Goal: Information Seeking & Learning: Learn about a topic

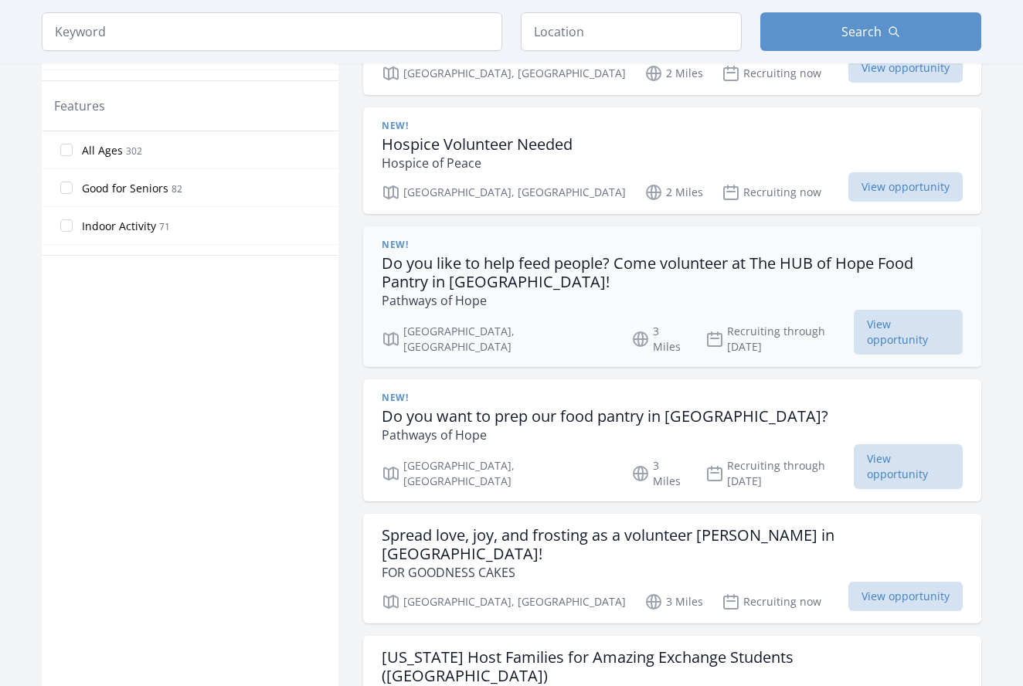
scroll to position [819, 0]
click at [912, 315] on span "View opportunity" at bounding box center [908, 330] width 109 height 45
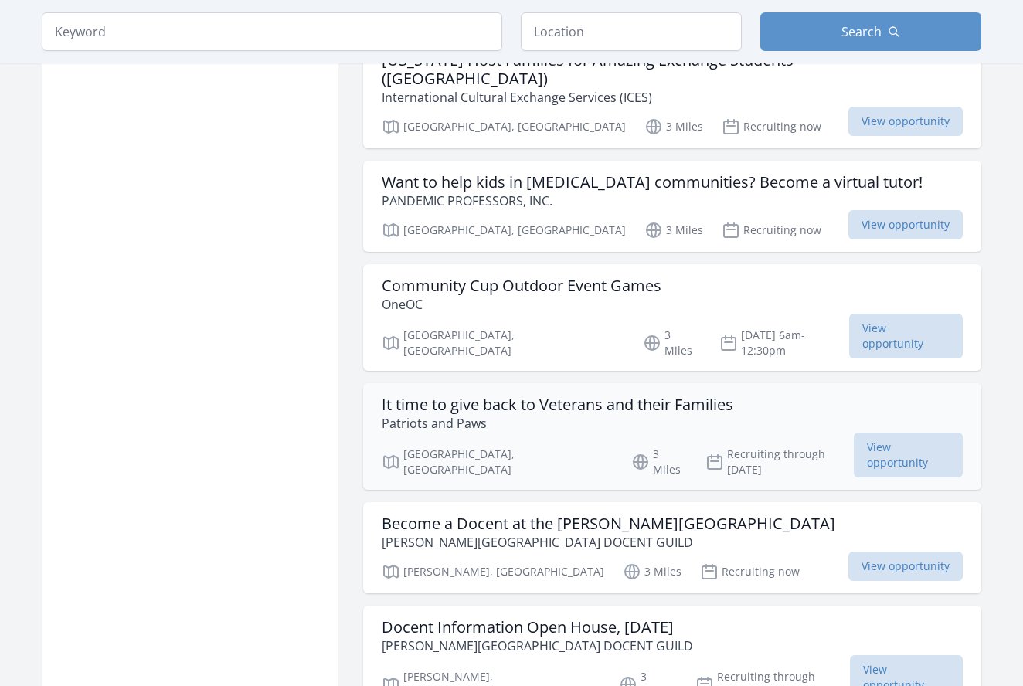
scroll to position [1416, 0]
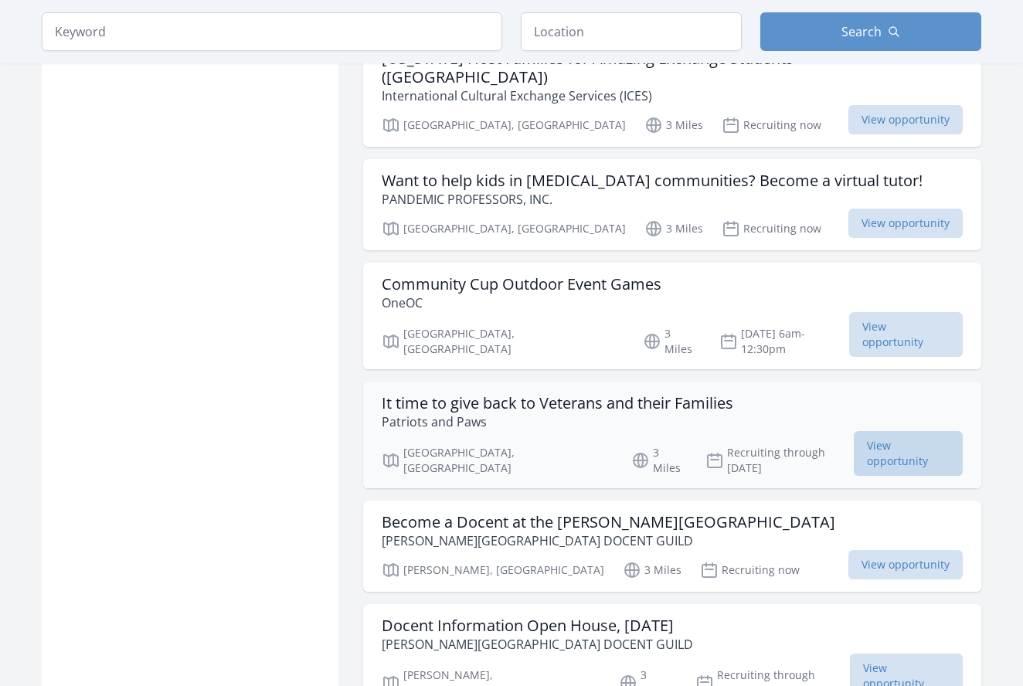
click at [871, 431] on span "View opportunity" at bounding box center [908, 453] width 109 height 45
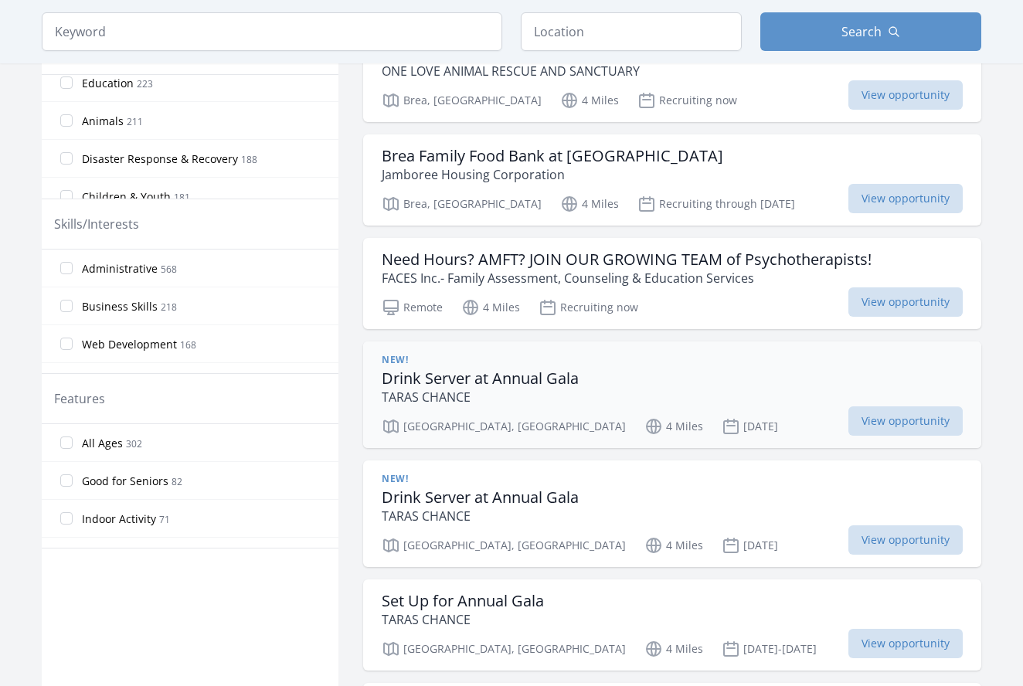
scroll to position [531, 0]
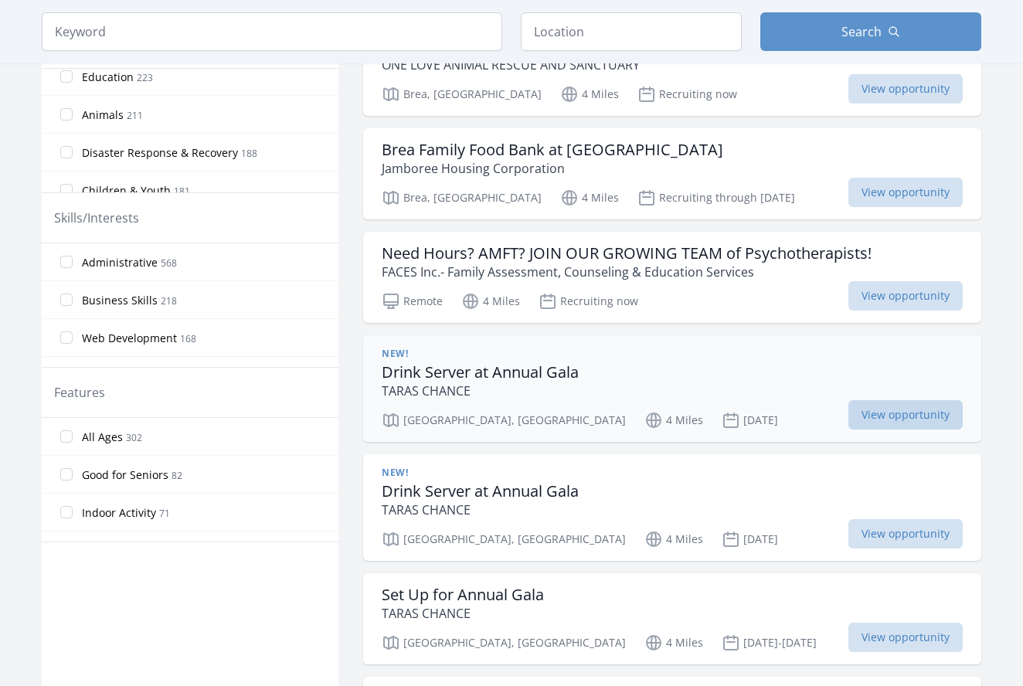
click at [860, 400] on span "View opportunity" at bounding box center [905, 414] width 114 height 29
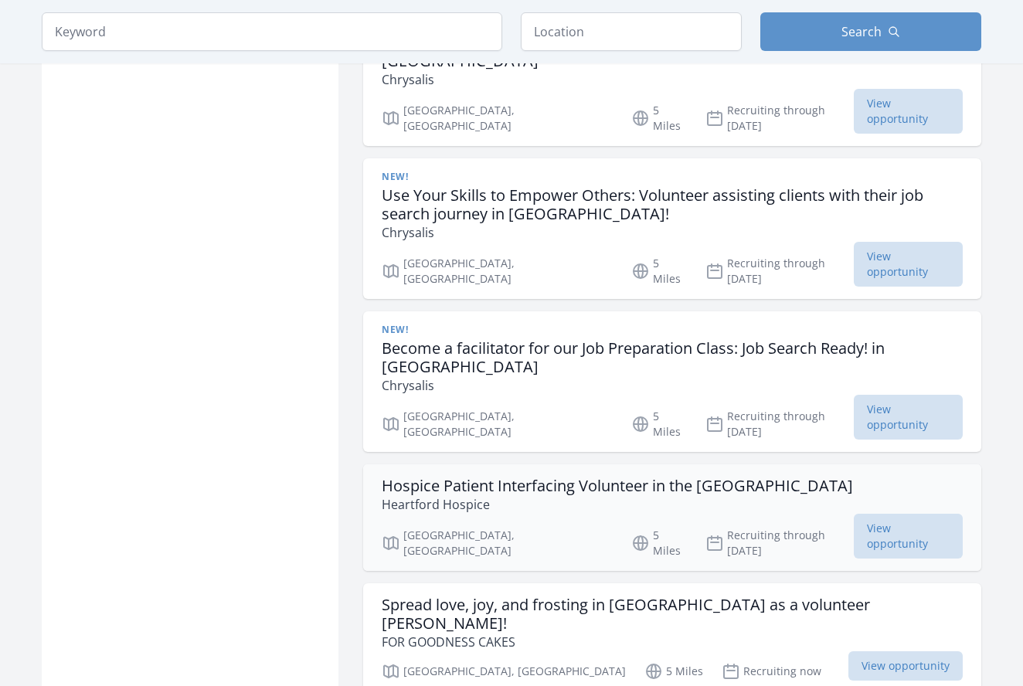
scroll to position [2997, 0]
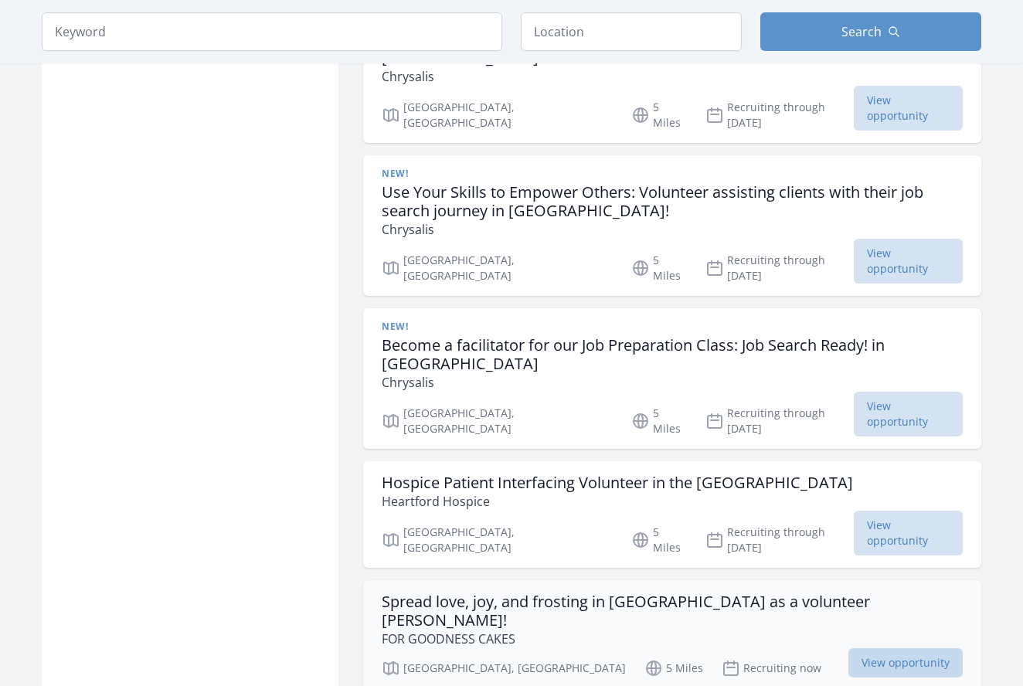
click at [897, 648] on span "View opportunity" at bounding box center [905, 662] width 114 height 29
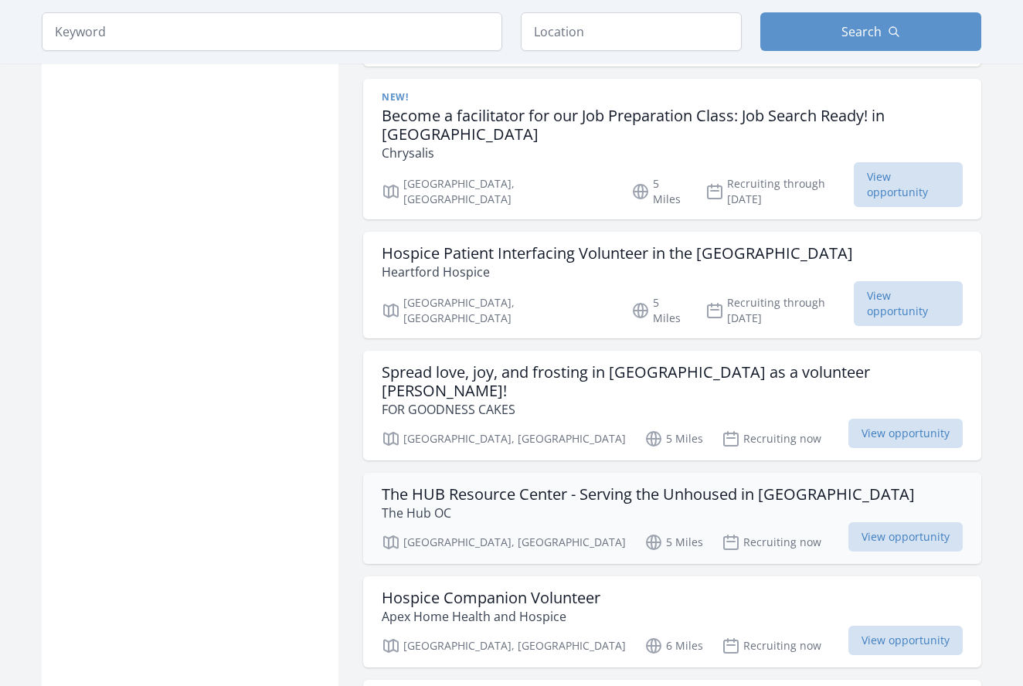
scroll to position [3227, 0]
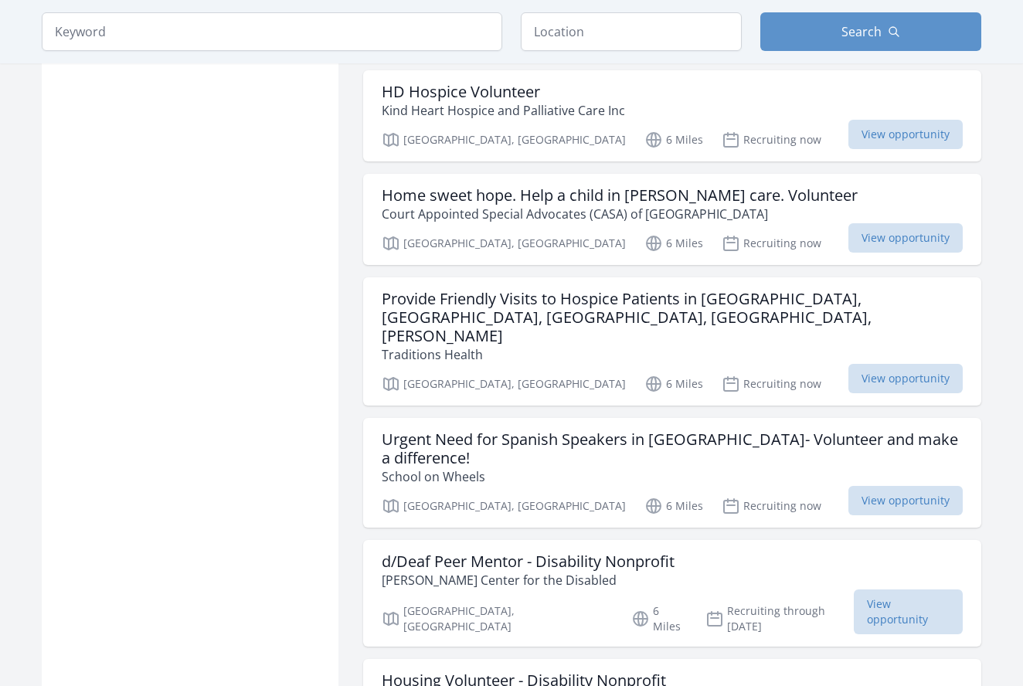
scroll to position [6006, 0]
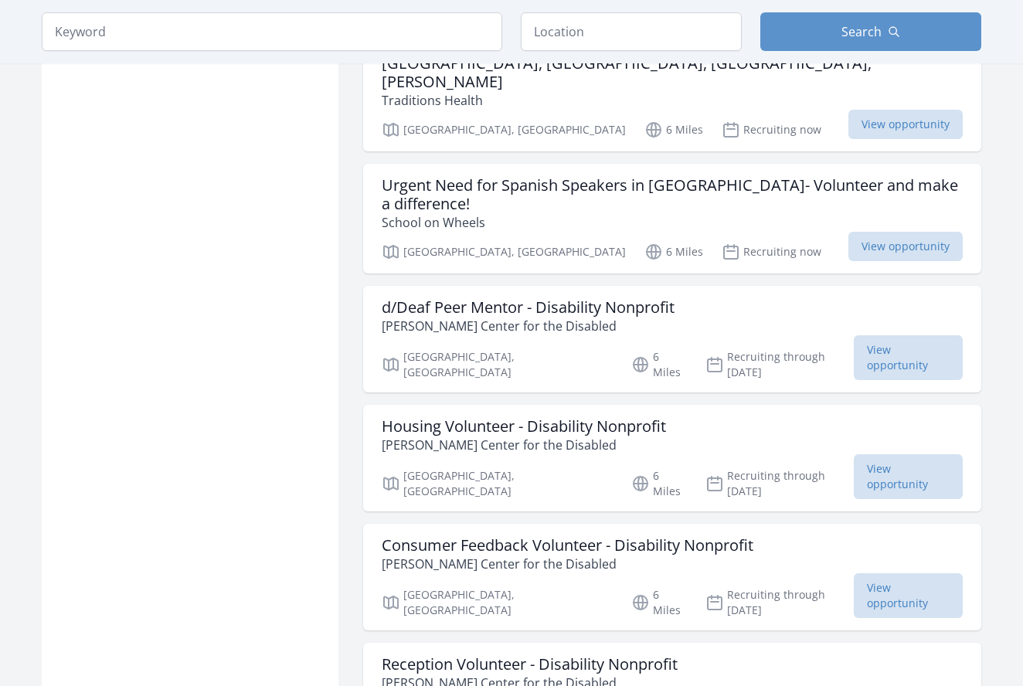
scroll to position [6257, 0]
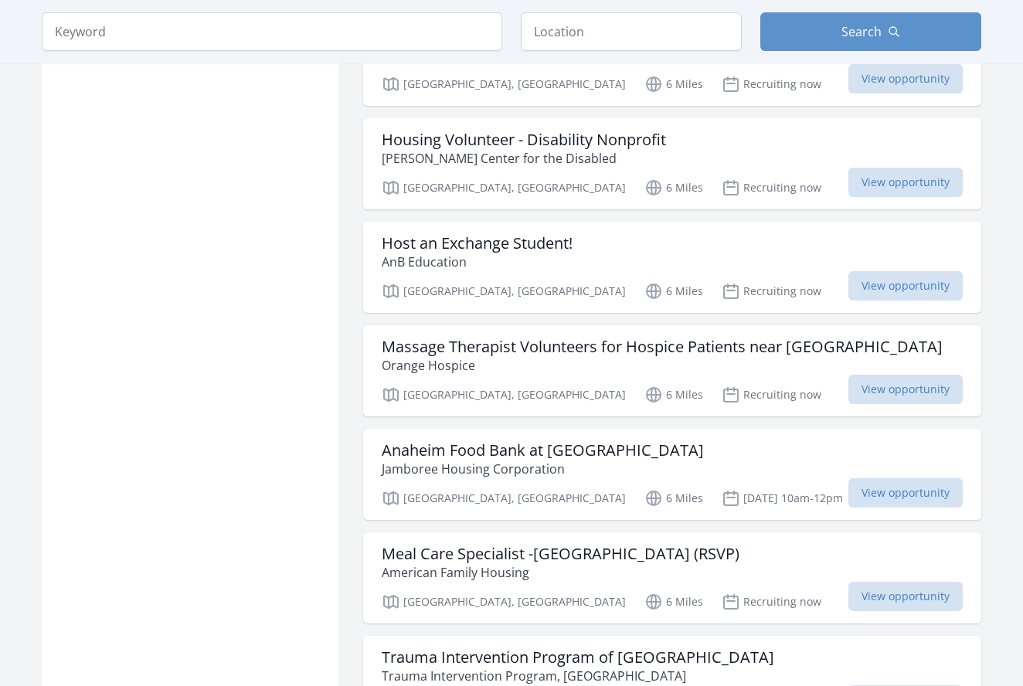
scroll to position [7728, 0]
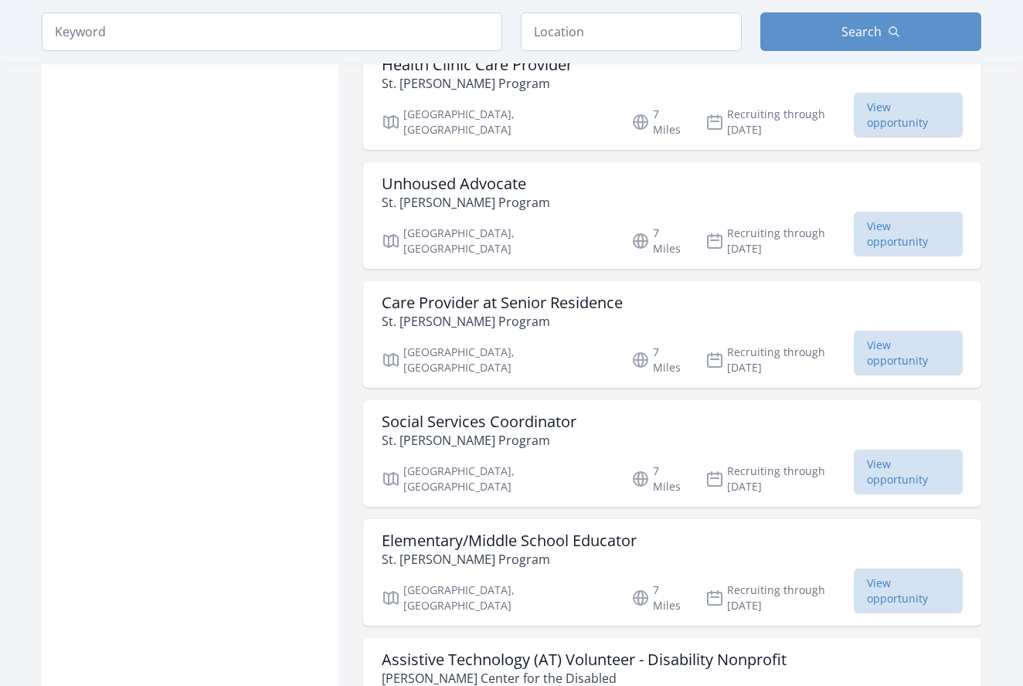
scroll to position [10065, 1]
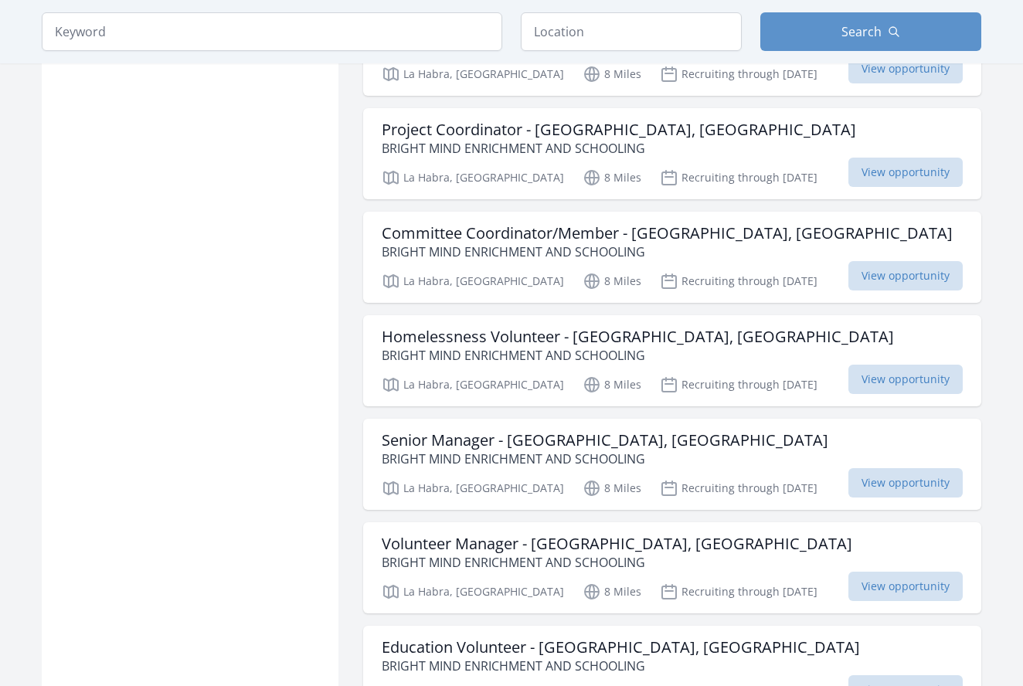
scroll to position [11595, 0]
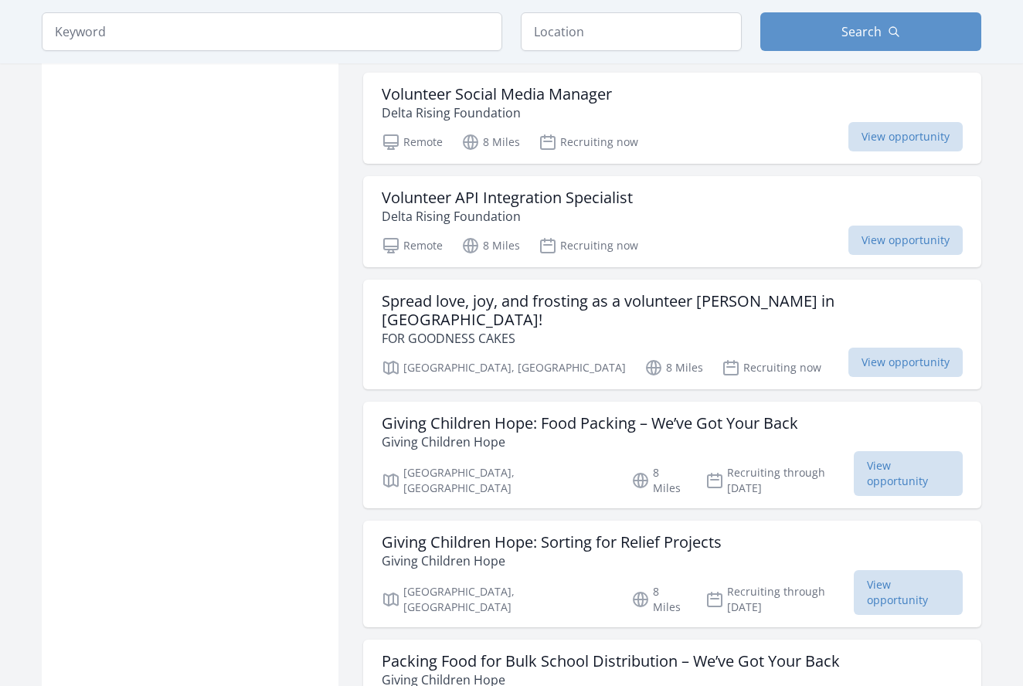
scroll to position [13904, 0]
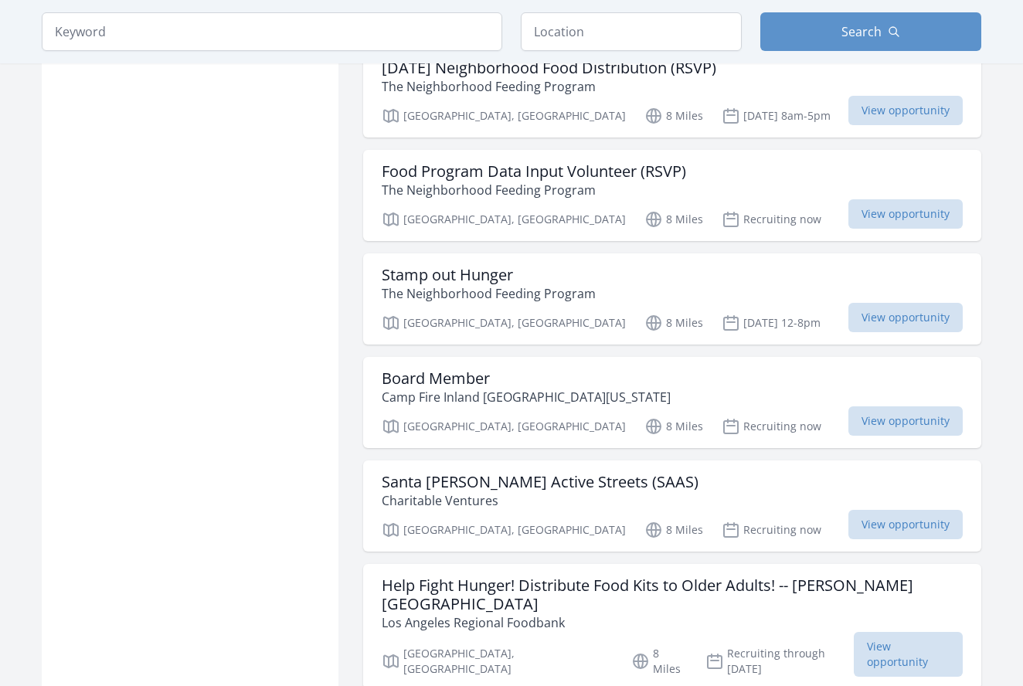
scroll to position [16363, 0]
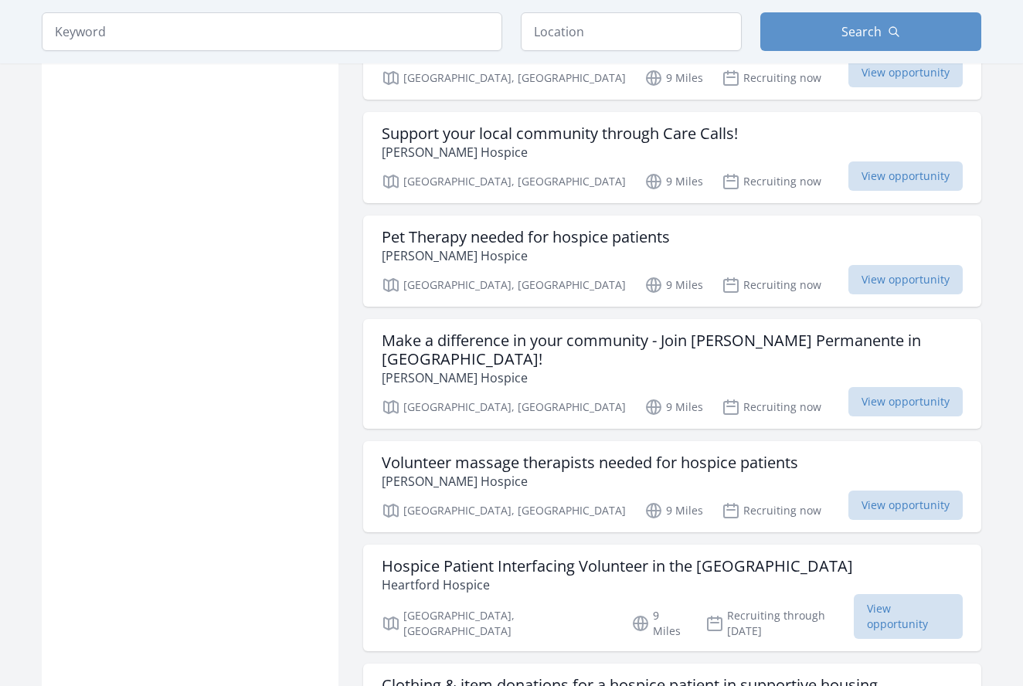
scroll to position [17390, 0]
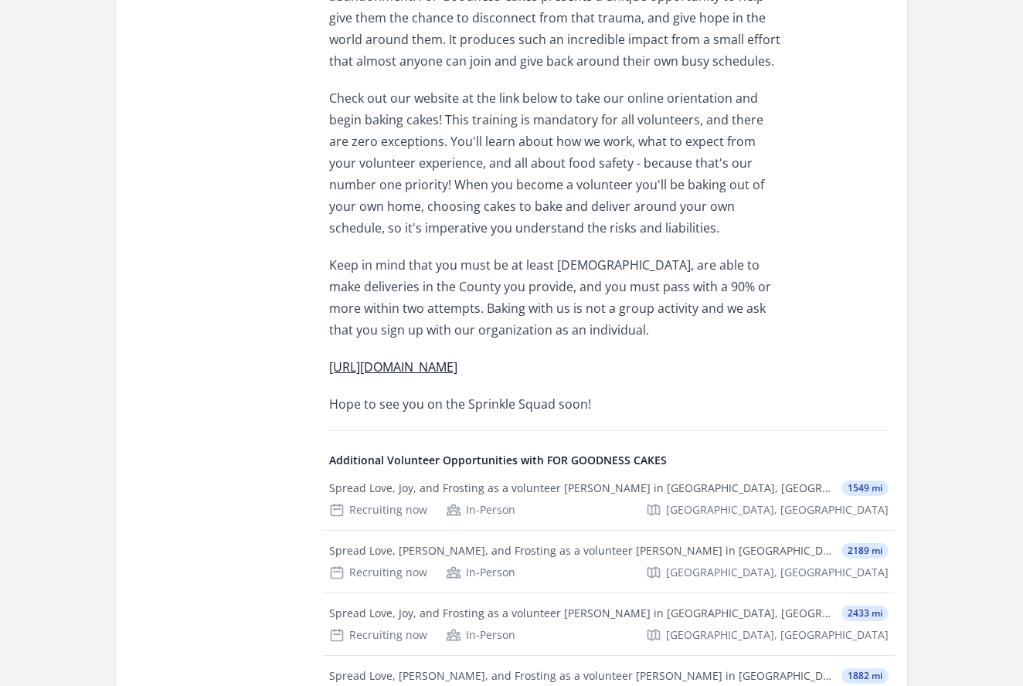
scroll to position [702, 0]
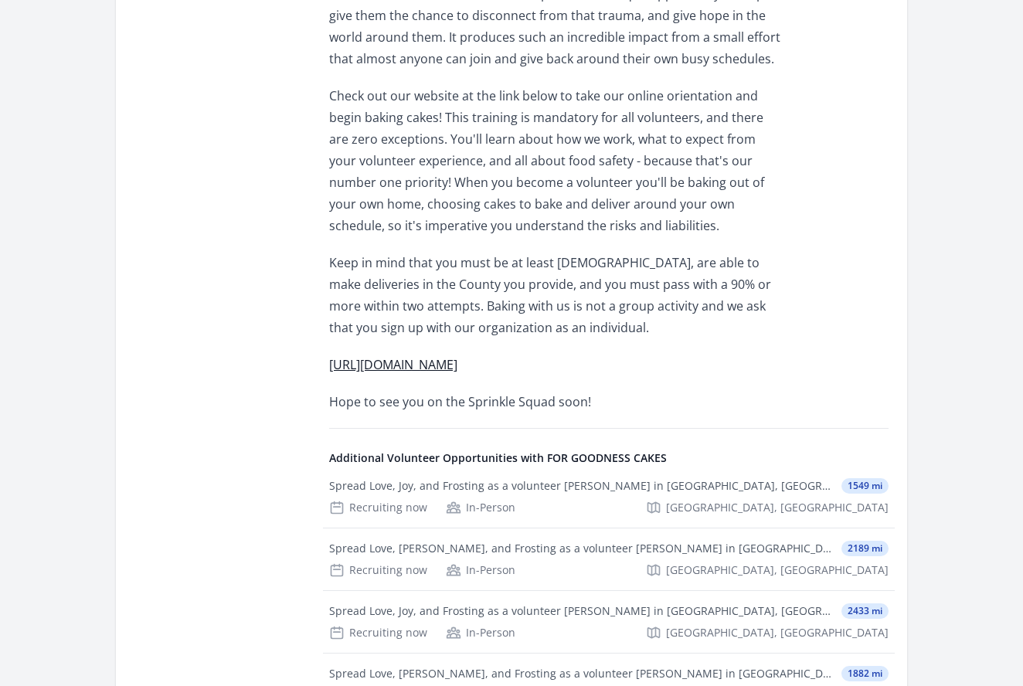
click at [457, 356] on link "http://www.forgoodnesscakes.org/volunteer/" at bounding box center [393, 364] width 128 height 17
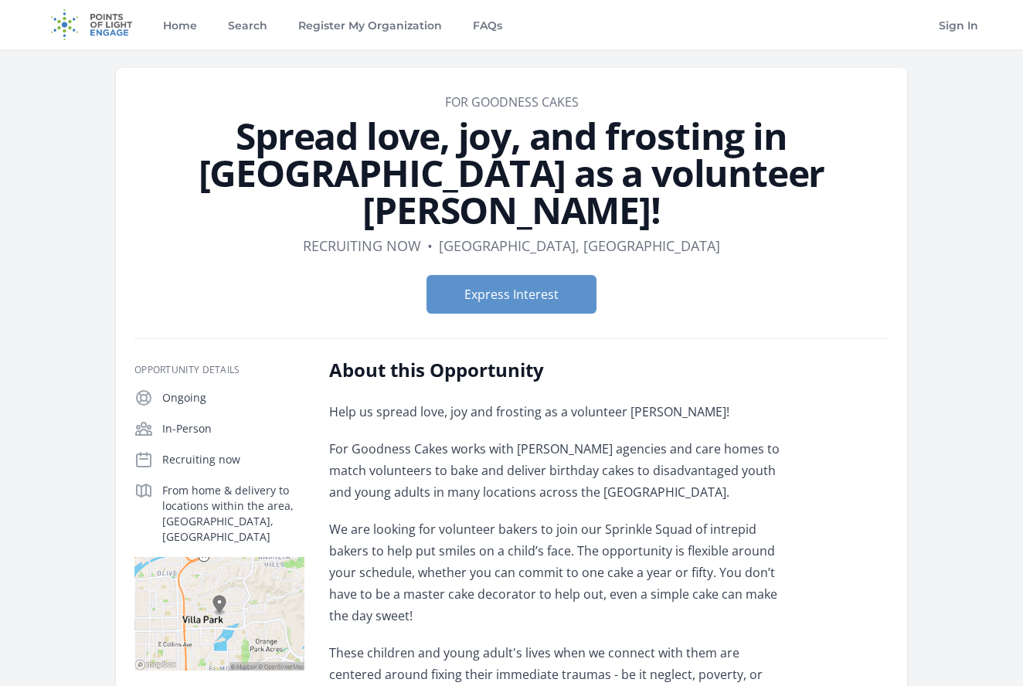
scroll to position [0, 0]
